Goal: Task Accomplishment & Management: Use online tool/utility

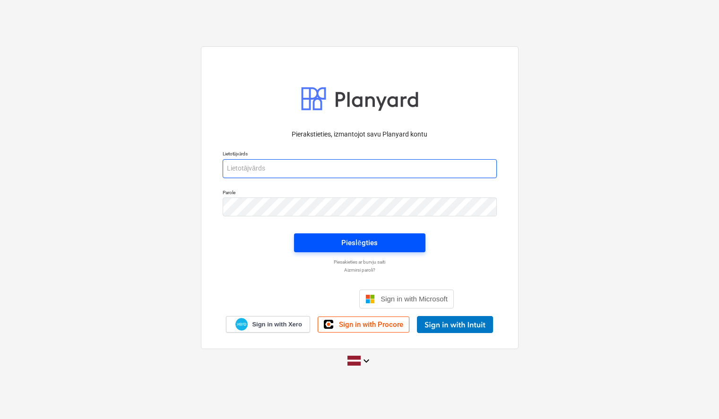
type input "sabine.spudina@bonava.com"
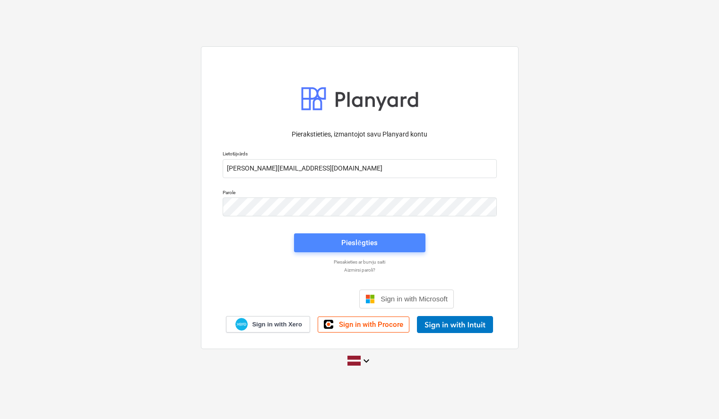
click at [365, 240] on div "Pieslēgties" at bounding box center [359, 243] width 36 height 12
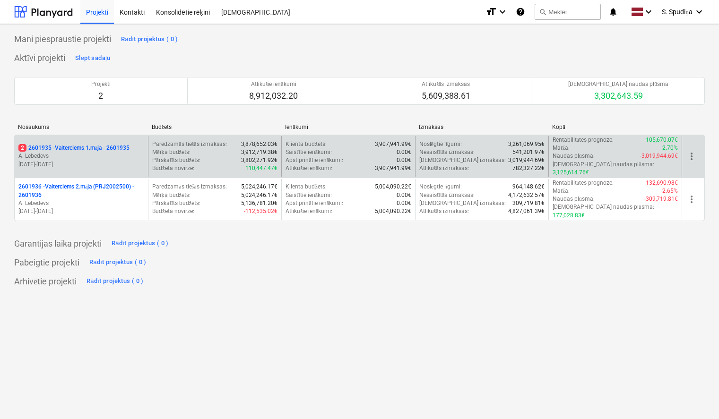
click at [113, 155] on p "A. Lebedevs" at bounding box center [81, 156] width 126 height 8
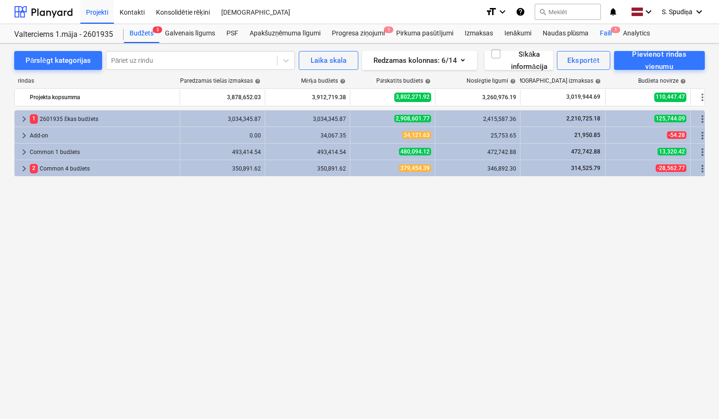
click at [605, 31] on div "Faili 1" at bounding box center [605, 33] width 23 height 19
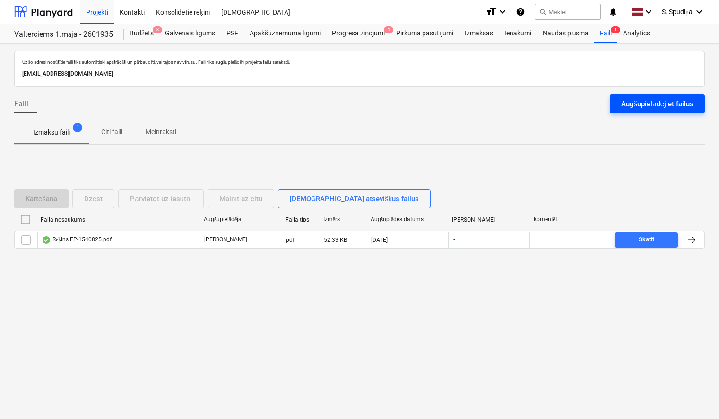
click at [648, 105] on div "Augšupielādējiet failus" at bounding box center [657, 104] width 72 height 12
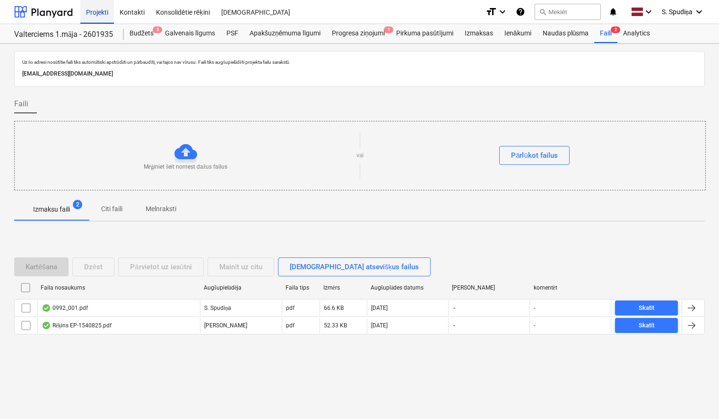
click at [95, 7] on div "Projekti" at bounding box center [97, 12] width 34 height 24
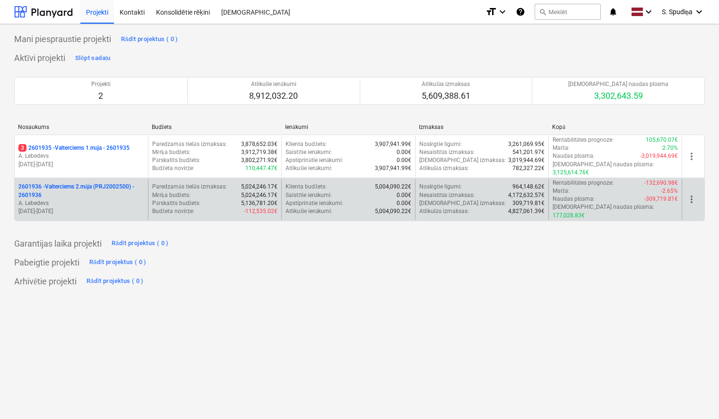
click at [106, 200] on p "A. Lebedevs" at bounding box center [81, 204] width 126 height 8
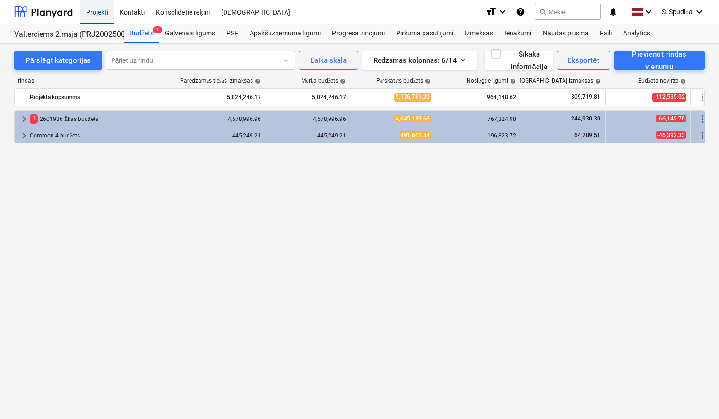
click at [100, 9] on div "Projekti" at bounding box center [97, 12] width 34 height 24
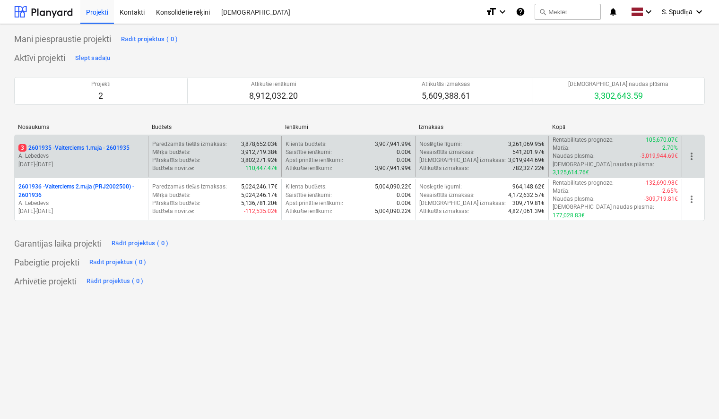
click at [76, 152] on p "A. Lebedevs" at bounding box center [81, 156] width 126 height 8
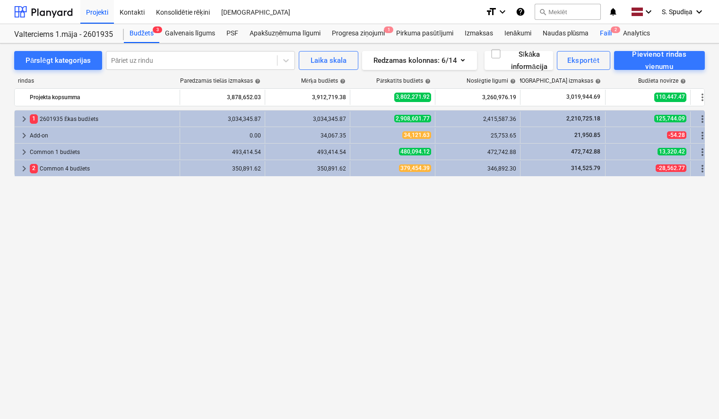
click at [618, 26] on span "2" at bounding box center [615, 29] width 9 height 7
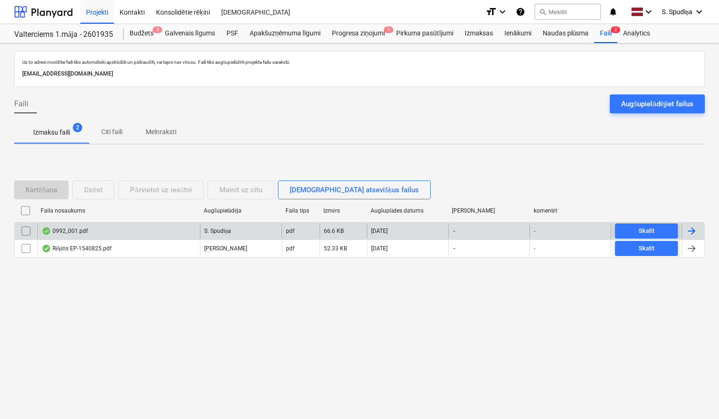
click at [122, 237] on div "0992_001.pdf" at bounding box center [118, 231] width 163 height 15
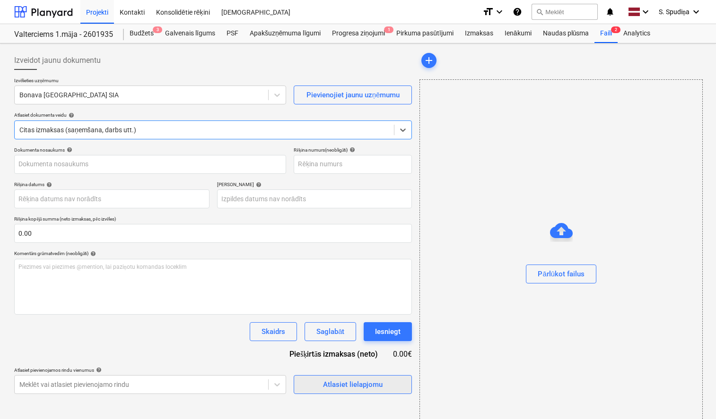
type input "1"
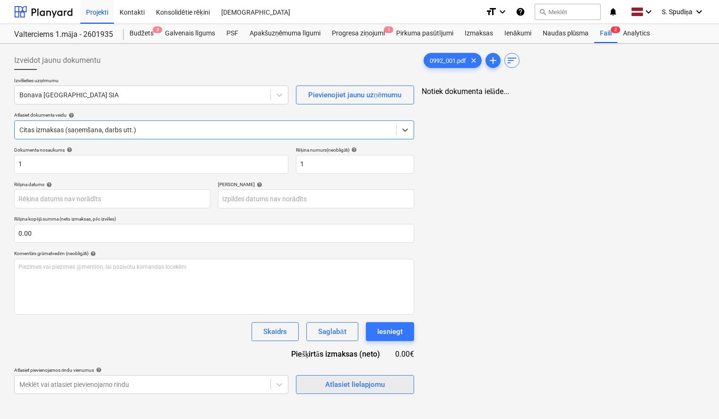
click at [311, 384] on span "Atlasiet lielapjomu" at bounding box center [355, 385] width 95 height 12
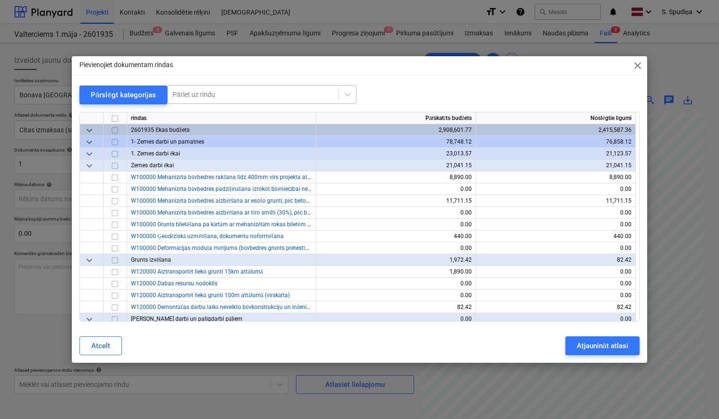
drag, startPoint x: 255, startPoint y: 100, endPoint x: 249, endPoint y: 99, distance: 5.7
click at [251, 99] on div "Pāriet uz rindu" at bounding box center [253, 94] width 171 height 13
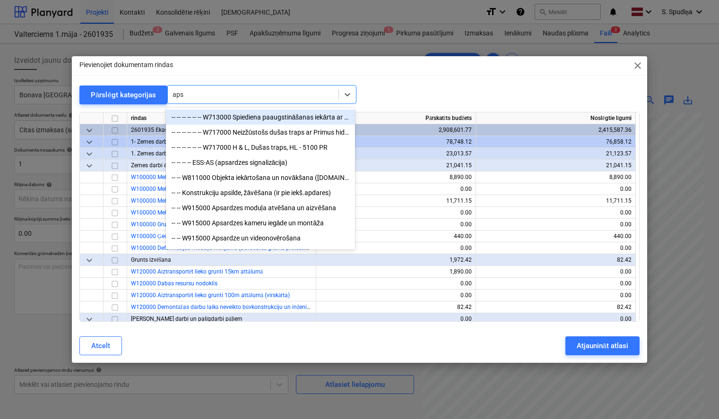
type input "apsa"
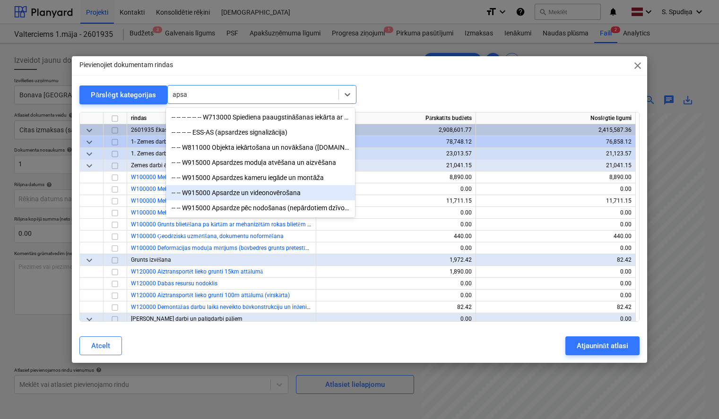
click at [255, 192] on div "-- -- W915000 Apsardze un videonovērošana" at bounding box center [260, 192] width 189 height 15
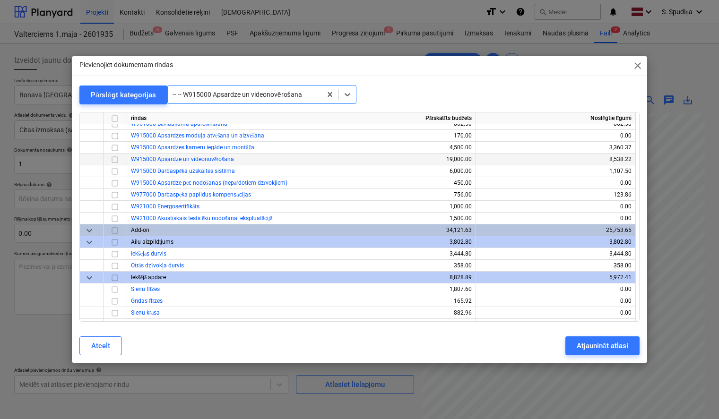
scroll to position [8666, 0]
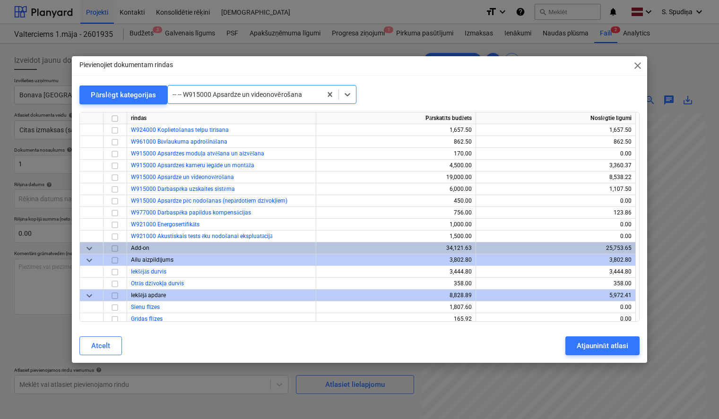
click at [640, 65] on span "close" at bounding box center [637, 65] width 11 height 11
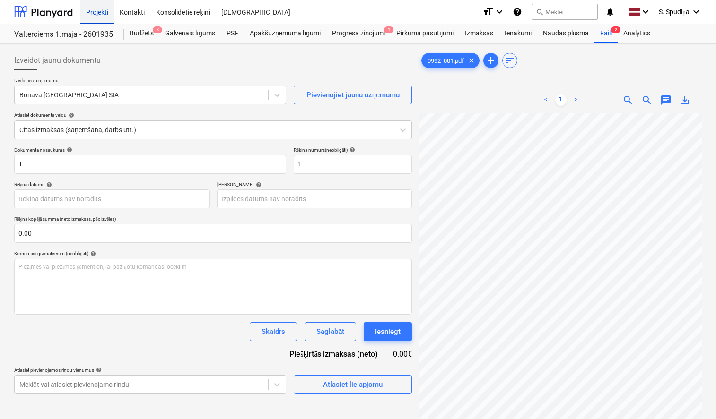
click at [101, 8] on div "Projekti" at bounding box center [97, 12] width 34 height 24
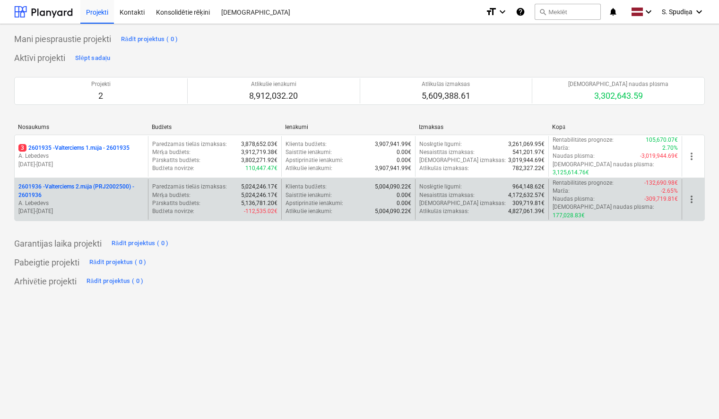
click at [94, 200] on p "A. Lebedevs" at bounding box center [81, 204] width 126 height 8
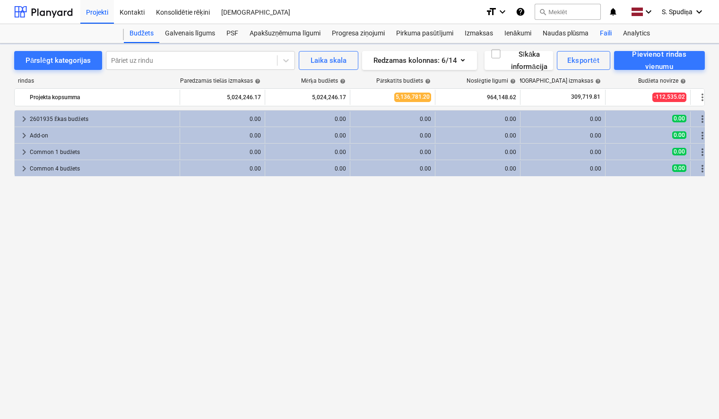
click at [601, 32] on div "Faili" at bounding box center [605, 33] width 23 height 19
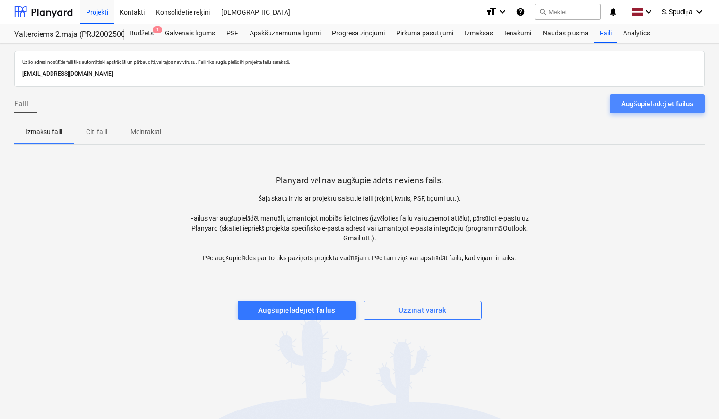
click at [646, 100] on div "Augšupielādējiet failus" at bounding box center [657, 104] width 72 height 12
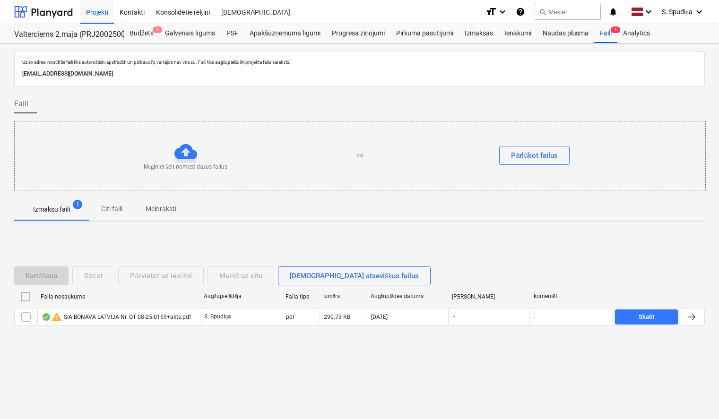
click at [90, 315] on div "warning SIA BONAVA LATVIJA Nr. QT 08-25-0169+akts.pdf" at bounding box center [116, 317] width 149 height 11
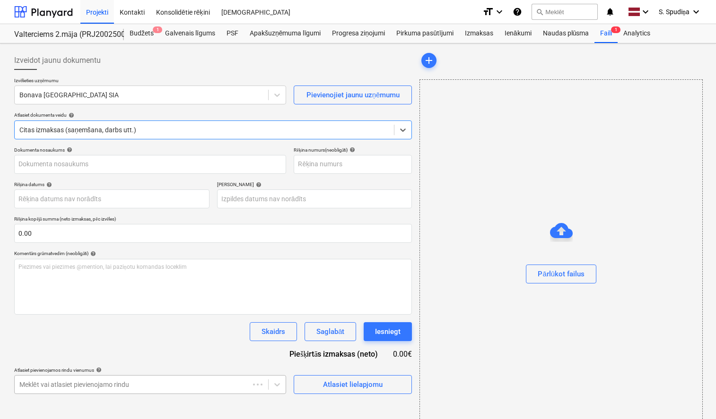
type input "40103423984"
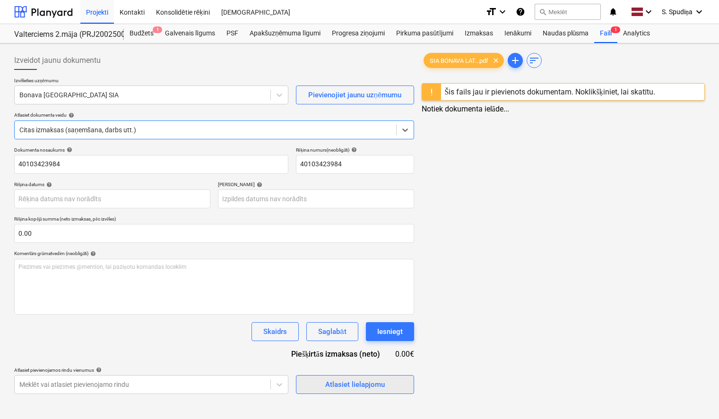
click at [343, 383] on div "Atlasiet lielapjomu" at bounding box center [355, 385] width 60 height 12
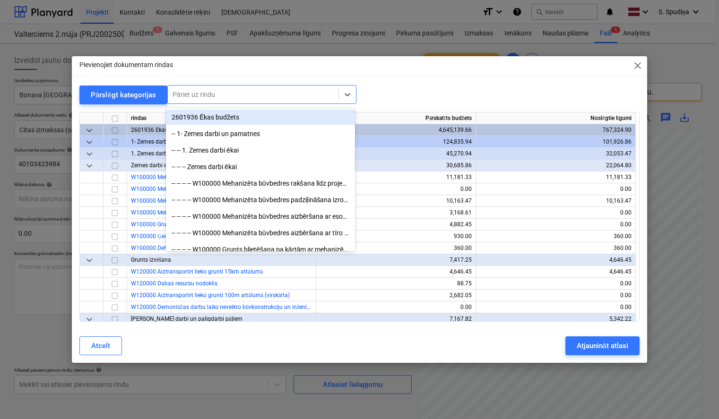
click at [245, 95] on div at bounding box center [253, 94] width 161 height 9
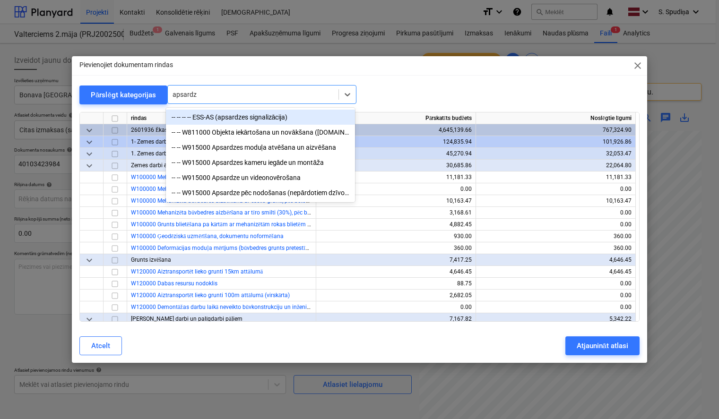
type input "apsardze"
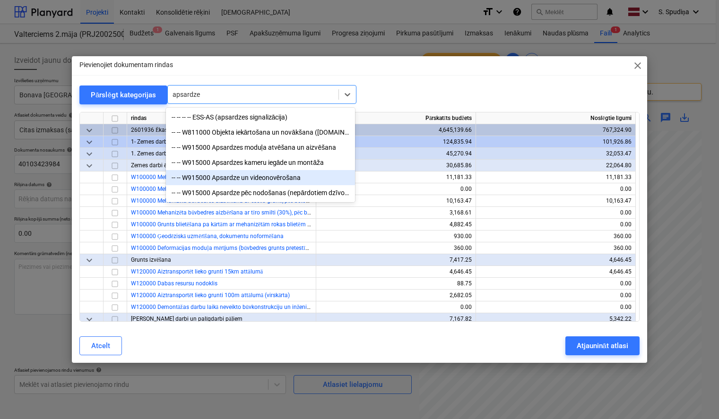
click at [258, 179] on div "-- -- W915000 Apsardze un videonovērošana" at bounding box center [260, 177] width 189 height 15
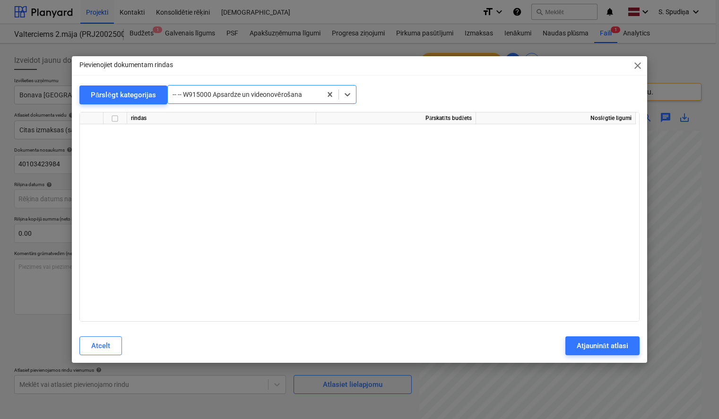
scroll to position [7697, 0]
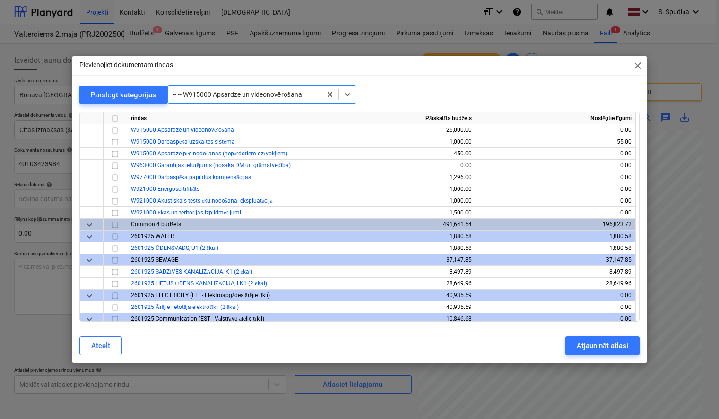
click at [636, 61] on span "close" at bounding box center [637, 65] width 11 height 11
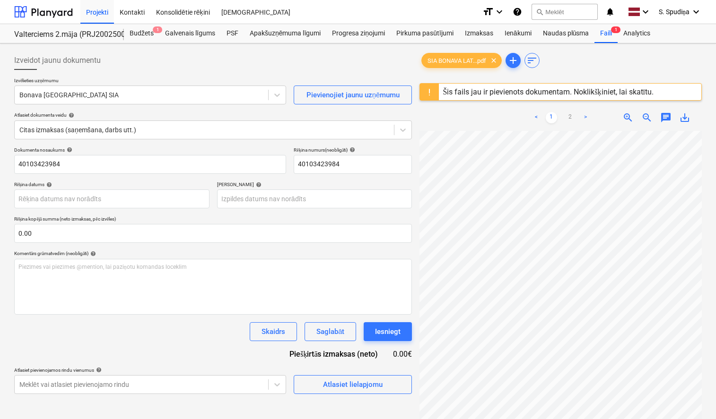
click at [550, 96] on div "Šis fails jau ir pievienots dokumentam. Noklikšķiniet, lai skatītu." at bounding box center [548, 91] width 211 height 9
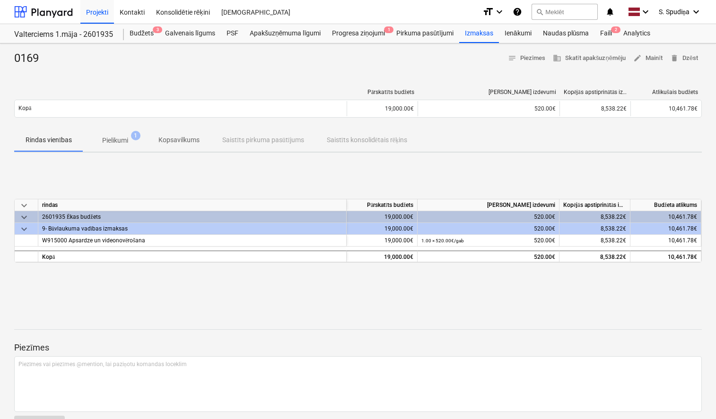
click at [127, 134] on span "Pielikumi 1" at bounding box center [115, 140] width 64 height 17
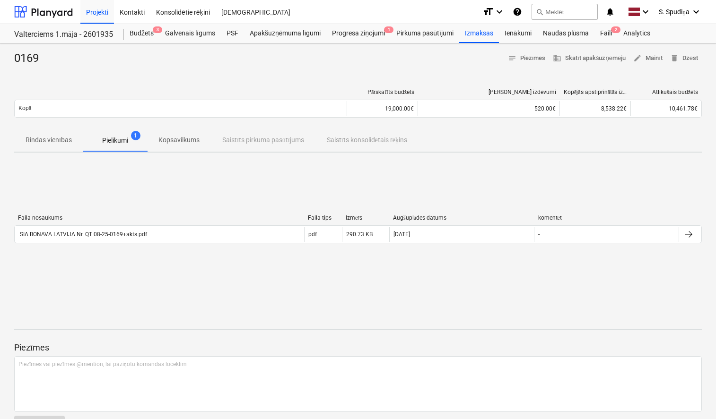
click at [182, 140] on p "Kopsavilkums" at bounding box center [178, 140] width 41 height 10
click at [43, 151] on button "Rindas vienības" at bounding box center [48, 140] width 69 height 23
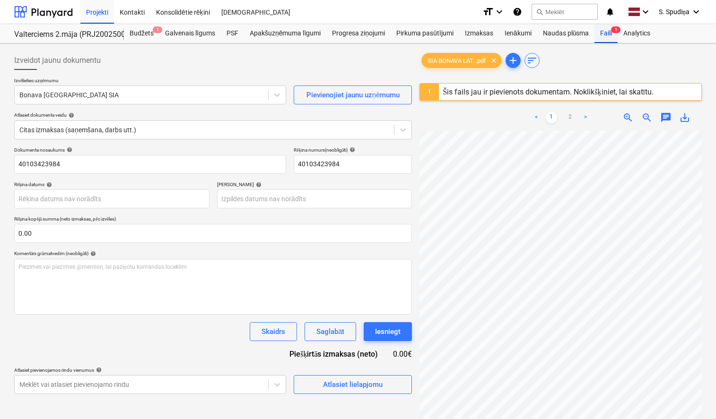
click at [612, 31] on span "1" at bounding box center [615, 29] width 9 height 7
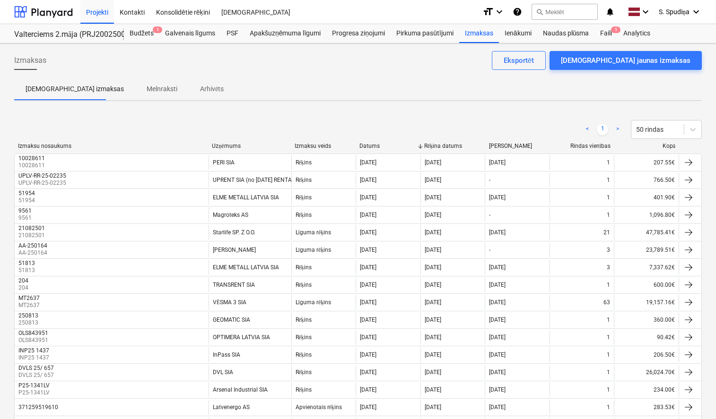
click at [343, 94] on div "Apstiprinātas izmaksas Melnraksti Arhivēts" at bounding box center [358, 89] width 688 height 23
click at [607, 34] on div "Faili 1" at bounding box center [605, 33] width 23 height 19
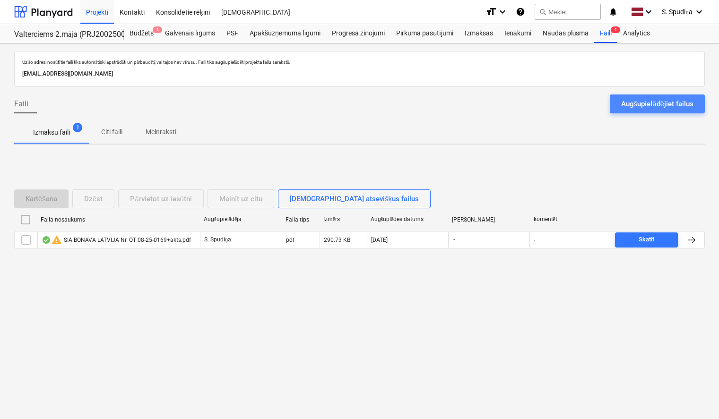
click at [657, 103] on div "Augšupielādējiet failus" at bounding box center [657, 104] width 72 height 12
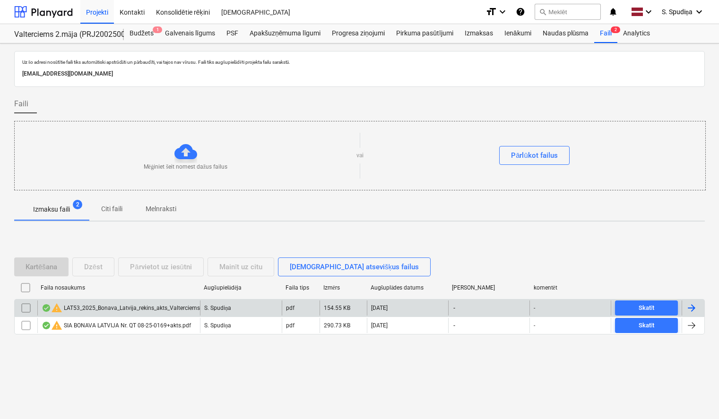
click at [115, 311] on div "warning LAT53_2025_Bonava_Latvija_rekins_akts_Valterciems_20250822.pdf" at bounding box center [140, 308] width 197 height 11
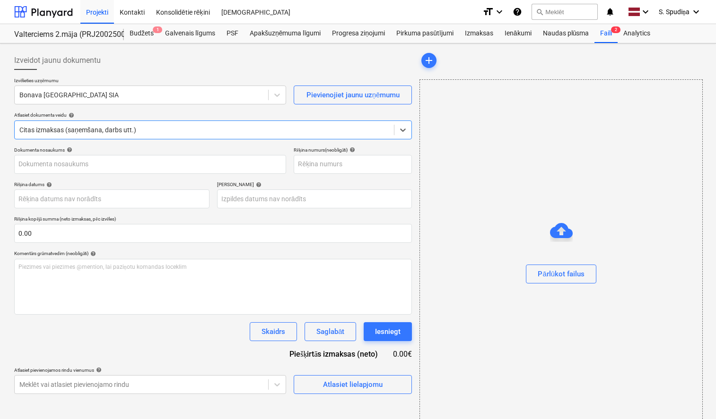
type input "LAT53_2025_Bonava_Latvija_rekins_akts_Valterciems_20250822.pdf"
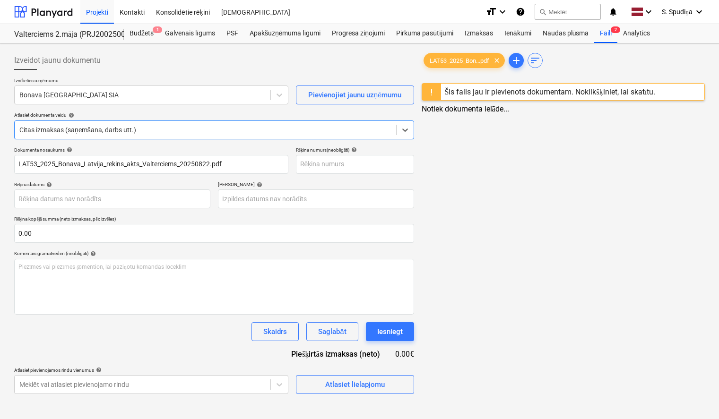
click at [501, 92] on div "Šis fails jau ir pievienots dokumentam. Noklikšķiniet, lai skatītu." at bounding box center [550, 91] width 211 height 9
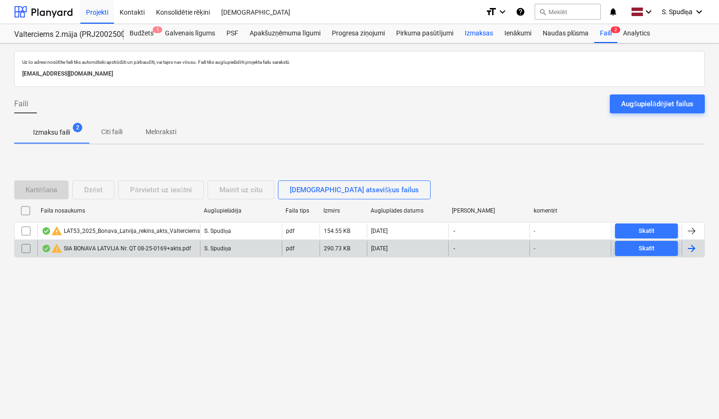
click at [483, 32] on div "Izmaksas" at bounding box center [479, 33] width 40 height 19
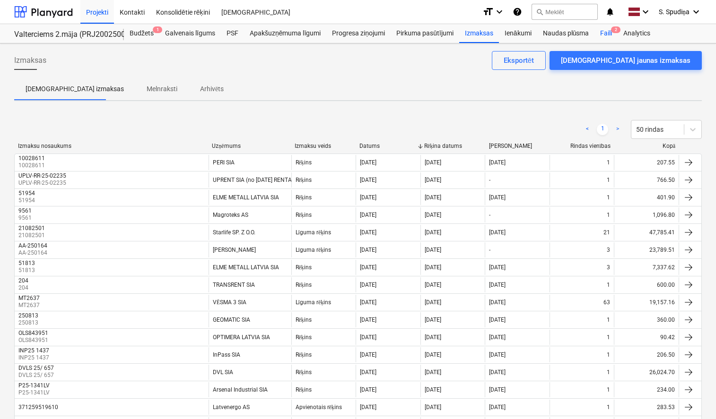
click at [606, 31] on div "Faili 2" at bounding box center [605, 33] width 23 height 19
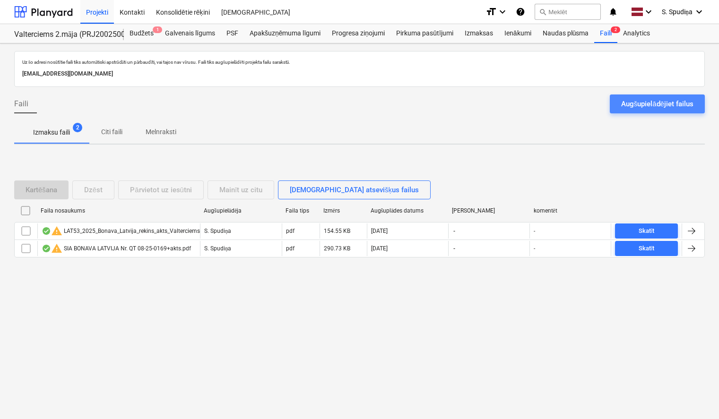
click at [656, 106] on div "Augšupielādējiet failus" at bounding box center [657, 104] width 72 height 12
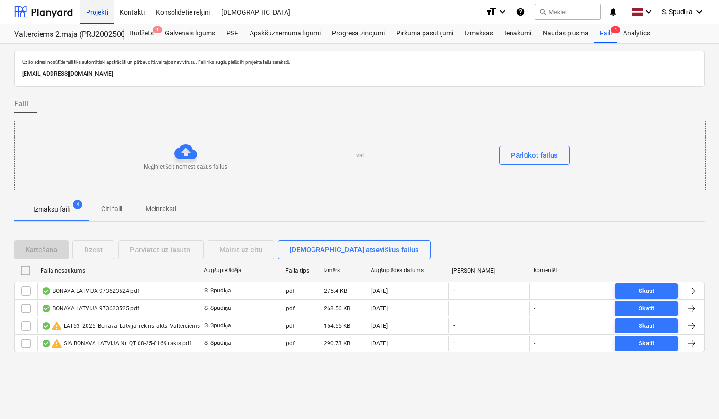
click at [107, 9] on div "Projekti" at bounding box center [97, 12] width 34 height 24
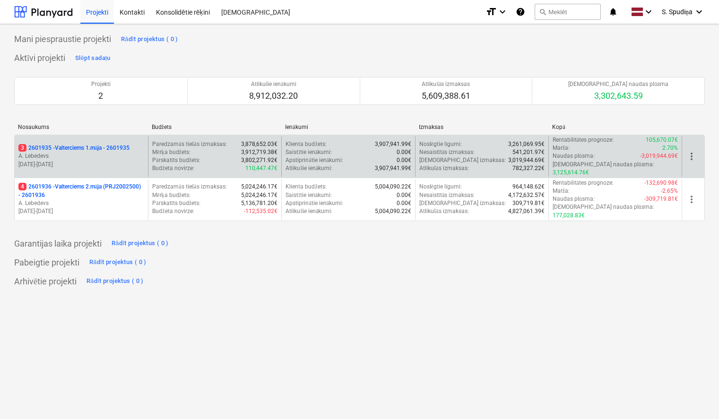
click at [107, 161] on p "19.09.2024 - 31.03.2026" at bounding box center [81, 165] width 126 height 8
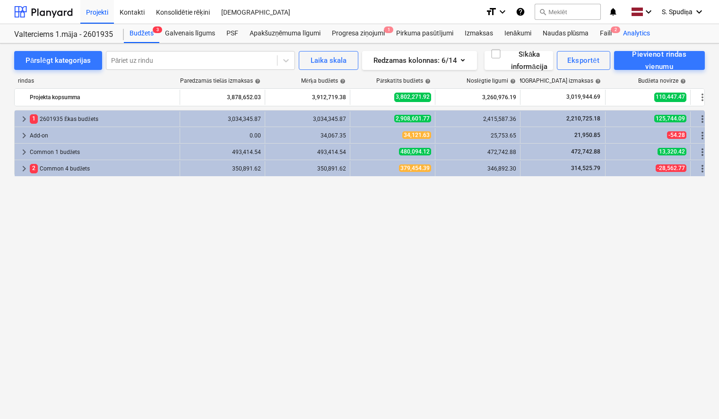
click at [619, 25] on div "Analytics" at bounding box center [637, 33] width 38 height 19
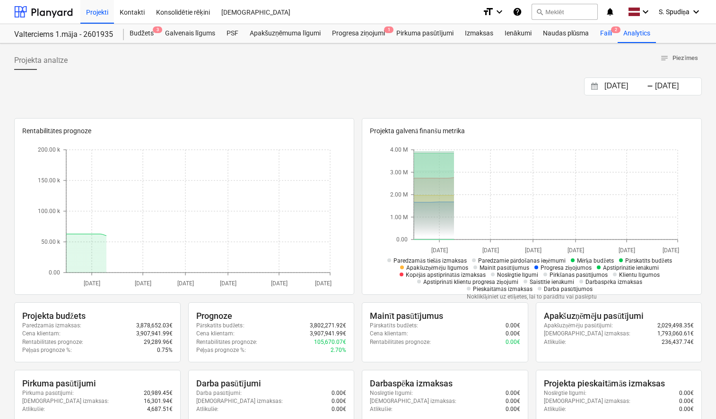
click at [604, 31] on div "Faili 2" at bounding box center [605, 33] width 23 height 19
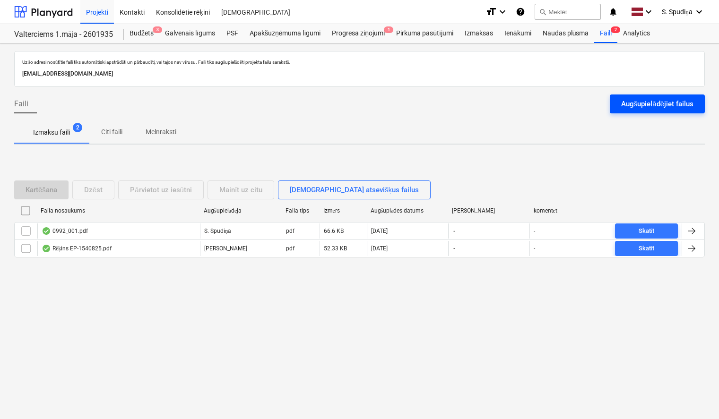
click at [643, 107] on div "Augšupielādējiet failus" at bounding box center [657, 104] width 72 height 12
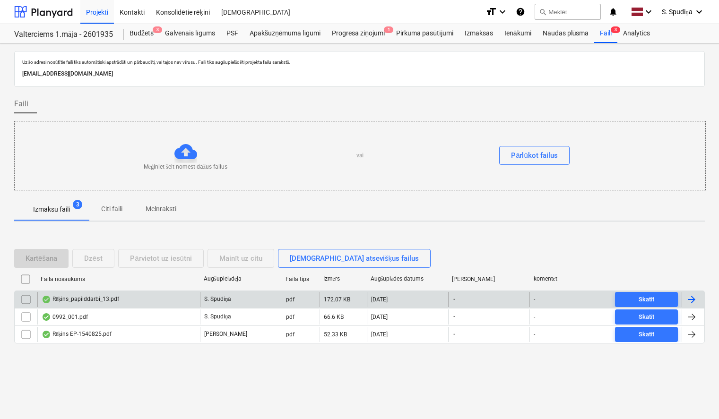
click at [123, 303] on div "Rēķins_papilddarbi_13.pdf" at bounding box center [118, 299] width 163 height 15
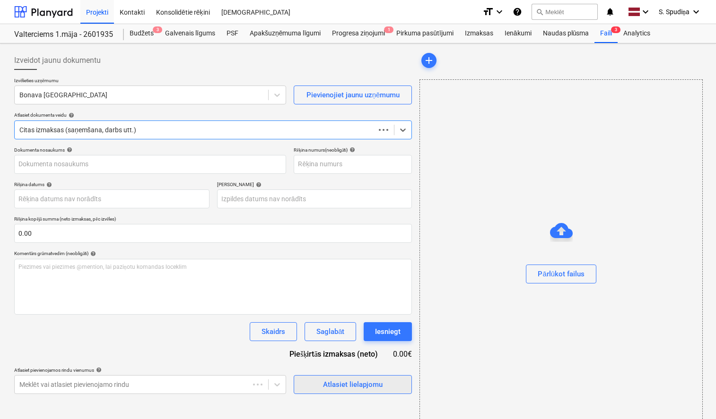
click at [332, 382] on div "Atlasiet lielapjomu" at bounding box center [353, 385] width 60 height 12
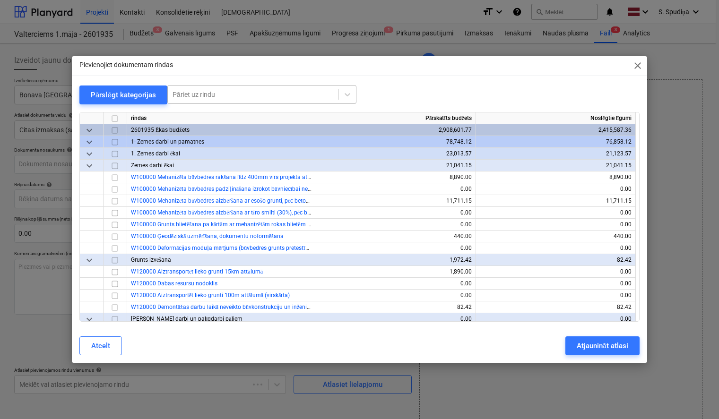
type input "Rēķins_papilddarbi_13.pdf"
click at [232, 88] on div "Pāriet uz rindu" at bounding box center [253, 94] width 171 height 13
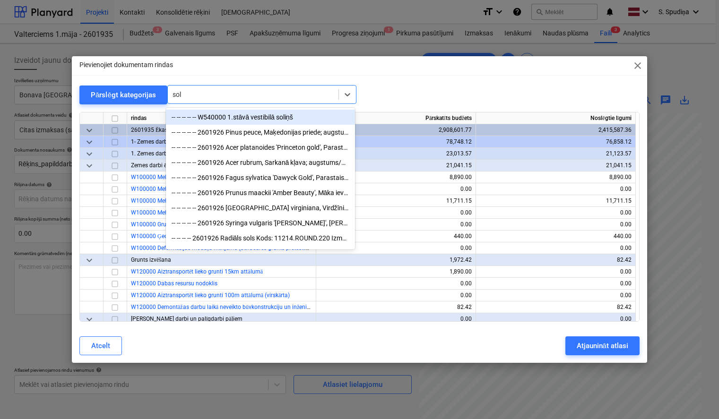
type input "sols"
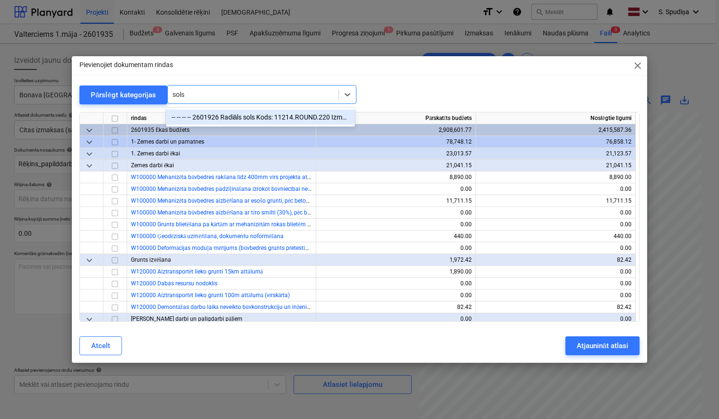
click at [246, 119] on div "-- -- -- -- 2601926 Radiāls sols Kods: 11214.ROUND.220 Izmēri: ārējais D 2.2m, …" at bounding box center [260, 117] width 189 height 15
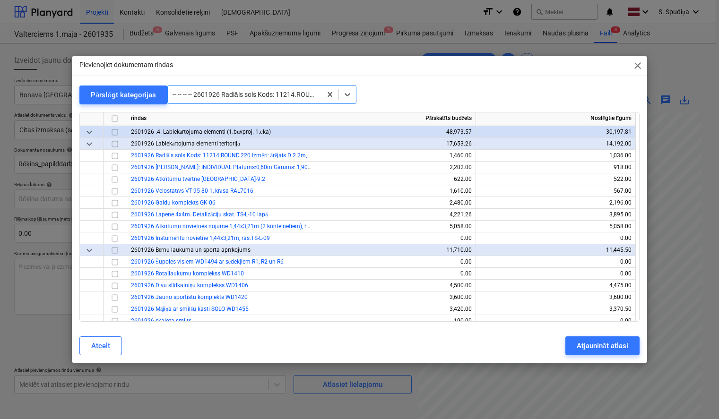
scroll to position [13076, 0]
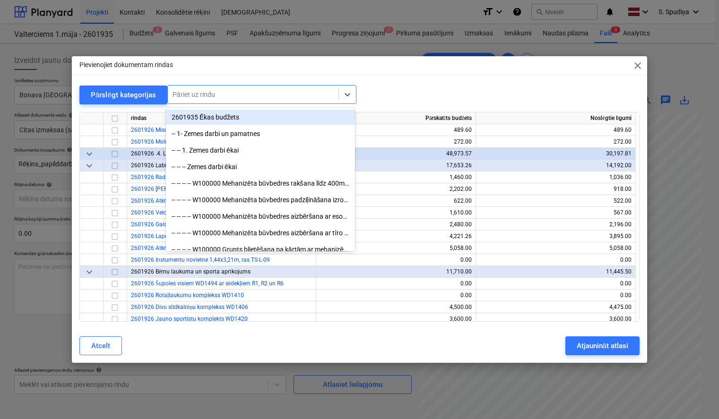
click at [273, 97] on div at bounding box center [253, 94] width 161 height 9
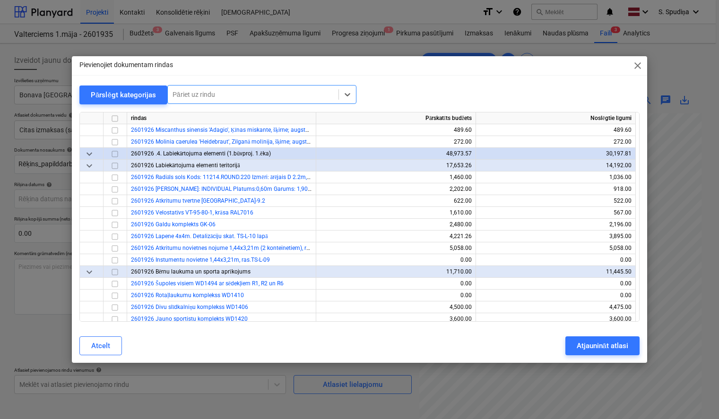
click at [260, 92] on div at bounding box center [253, 94] width 161 height 9
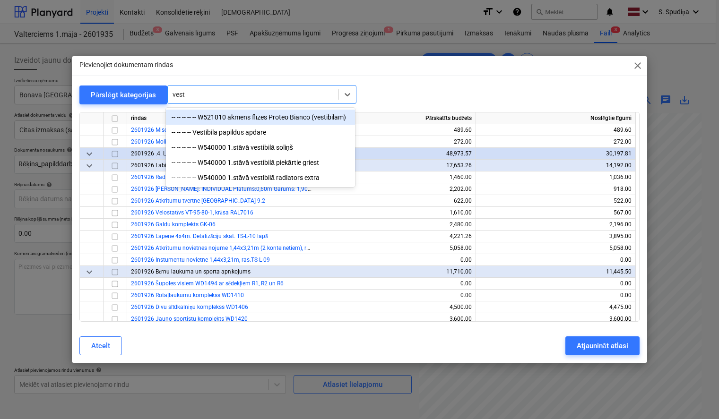
type input "vesti"
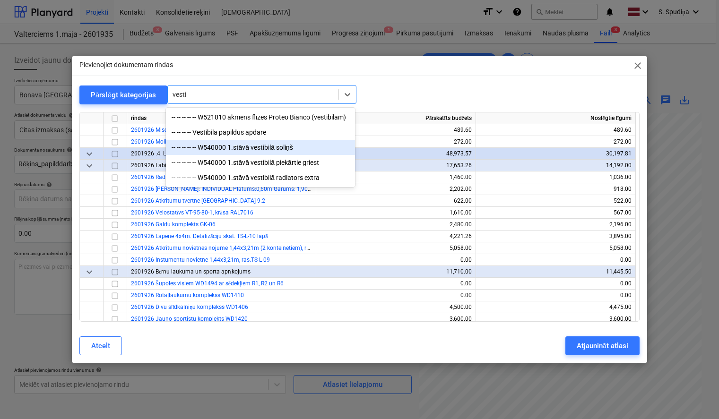
click at [264, 151] on div "-- -- -- -- -- W540000 1.stāvā vestibilā soliņš" at bounding box center [260, 147] width 189 height 15
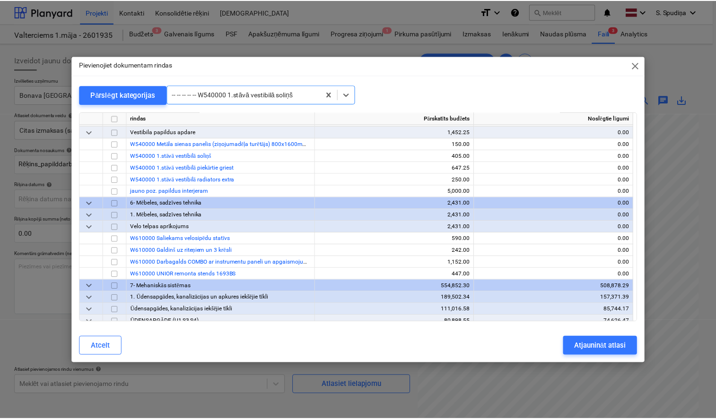
scroll to position [5710, 0]
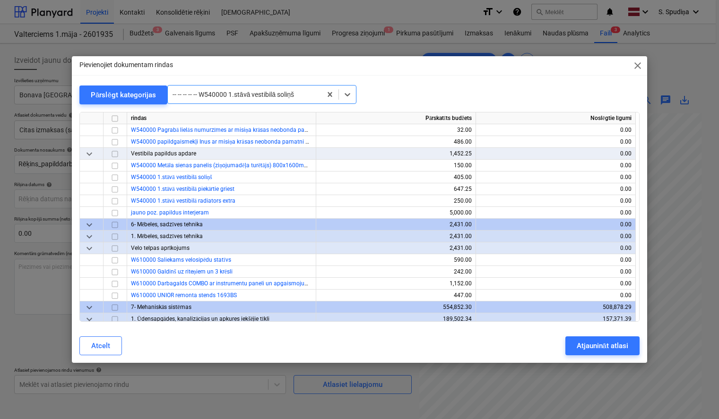
click at [638, 68] on span "close" at bounding box center [637, 65] width 11 height 11
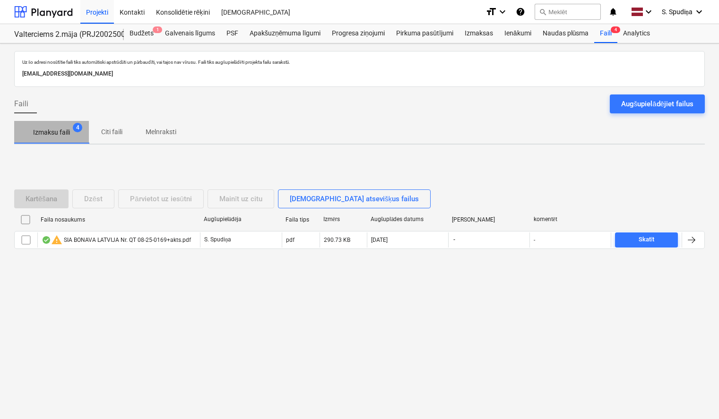
click at [51, 135] on p "Izmaksu faili" at bounding box center [51, 133] width 37 height 10
